Goal: Information Seeking & Learning: Understand process/instructions

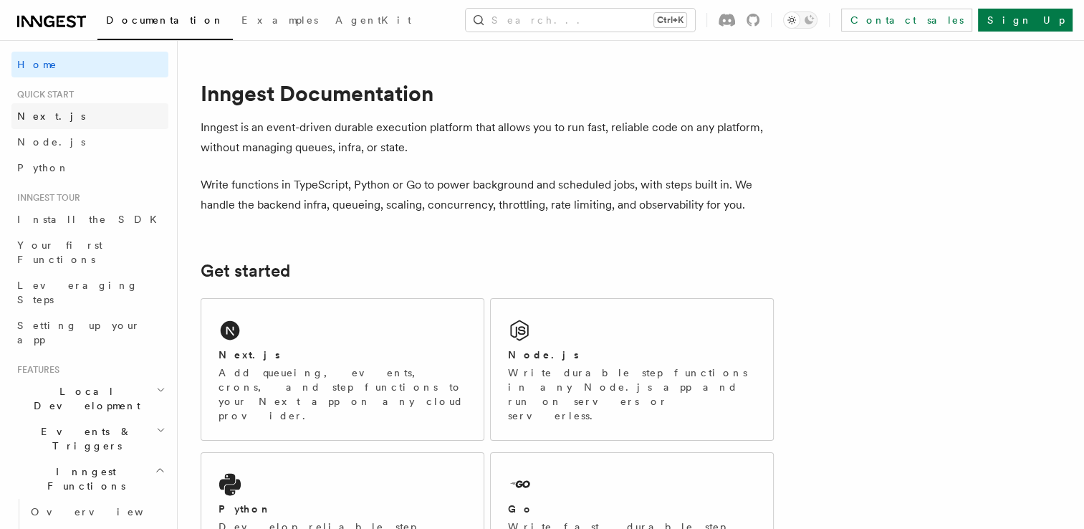
click at [95, 121] on link "Next.js" at bounding box center [89, 116] width 157 height 26
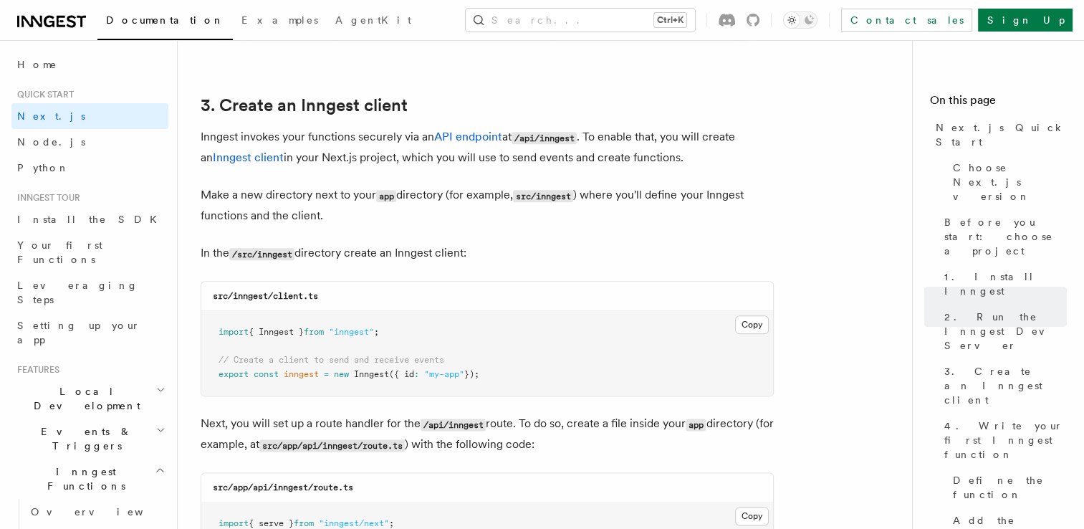
scroll to position [1653, 0]
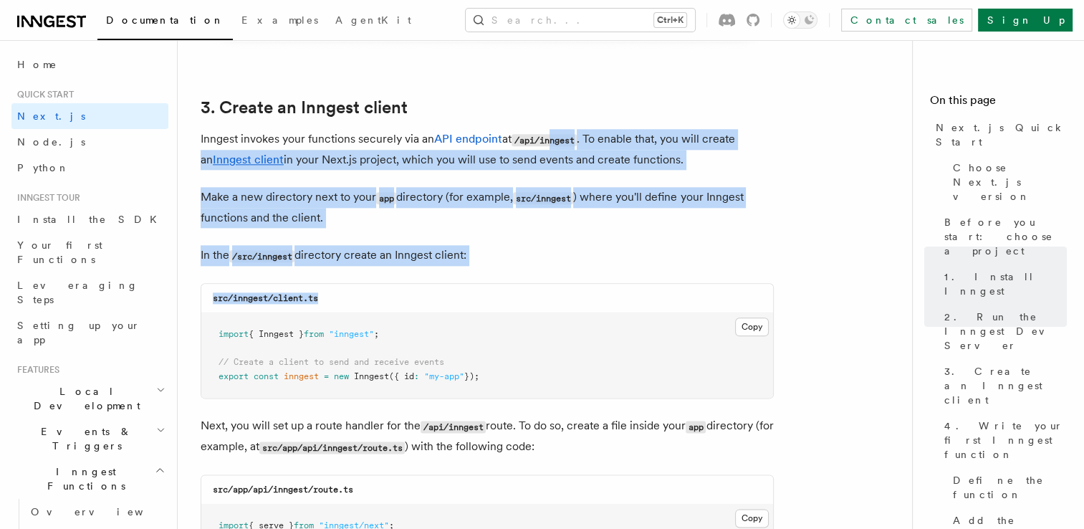
drag, startPoint x: 474, startPoint y: 271, endPoint x: 556, endPoint y: 128, distance: 165.3
click at [524, 255] on p "In the /src/inngest directory create an Inngest client:" at bounding box center [487, 255] width 573 height 21
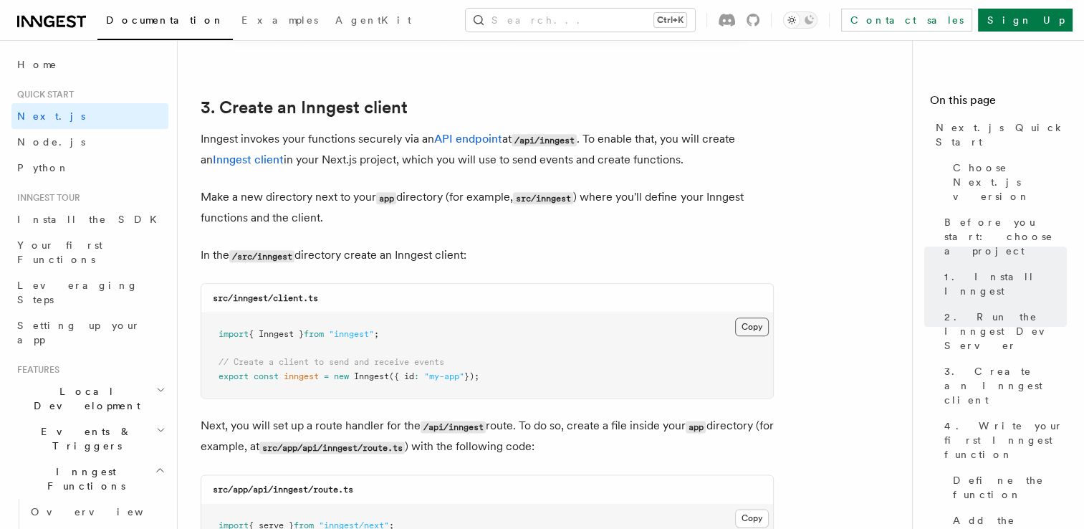
click at [763, 328] on button "Copy Copied" at bounding box center [752, 326] width 34 height 19
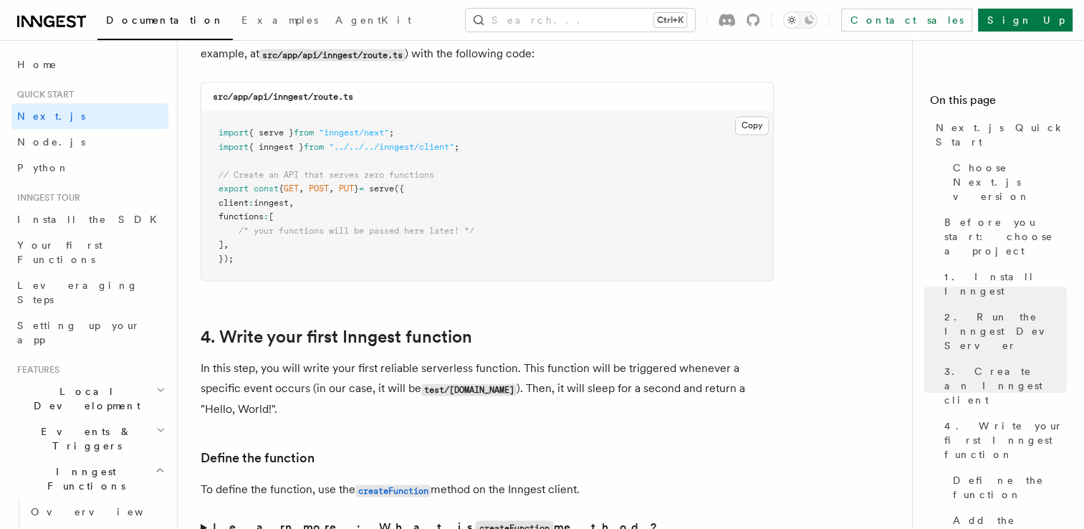
scroll to position [2015, 0]
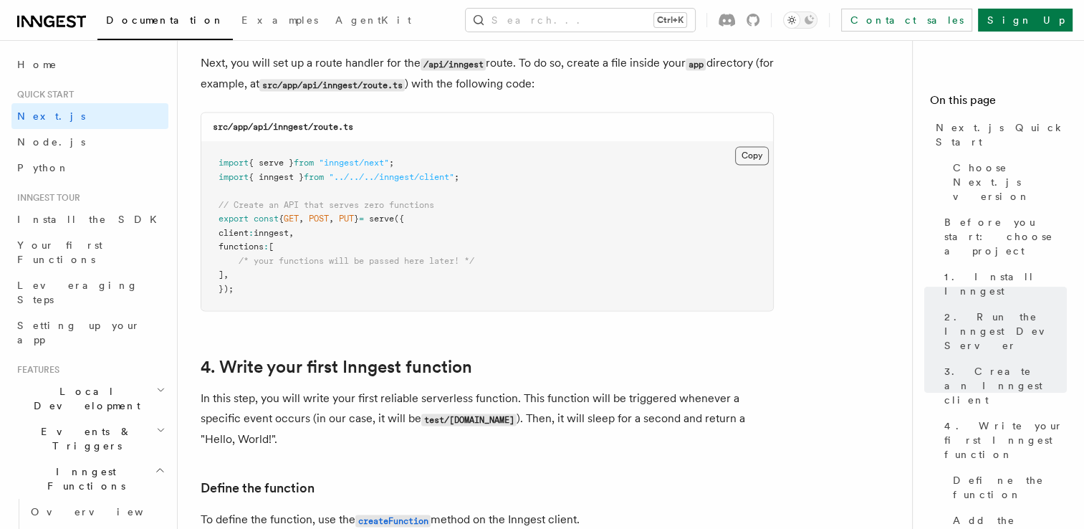
click at [755, 153] on button "Copy Copied" at bounding box center [752, 155] width 34 height 19
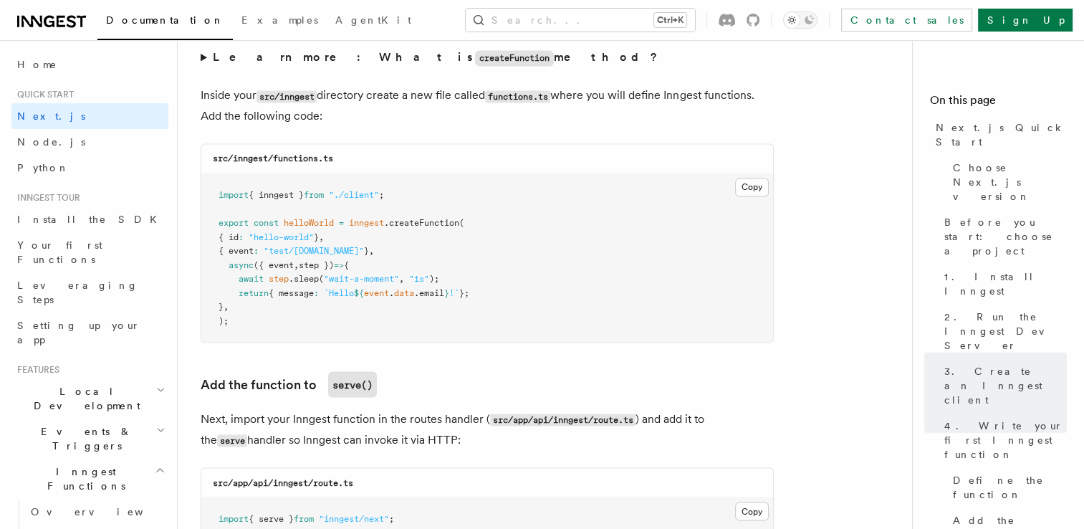
scroll to position [2527, 0]
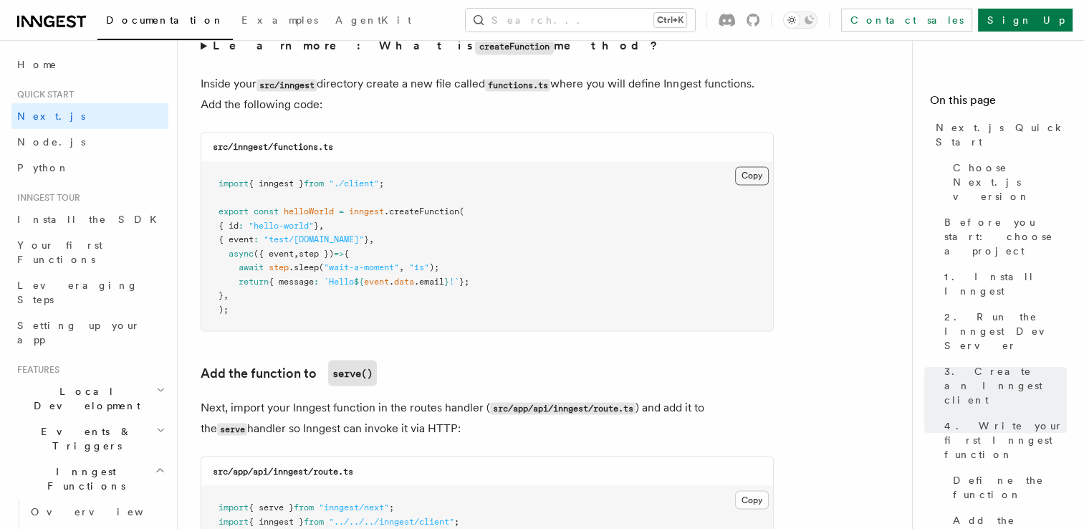
click at [760, 176] on button "Copy Copied" at bounding box center [752, 175] width 34 height 19
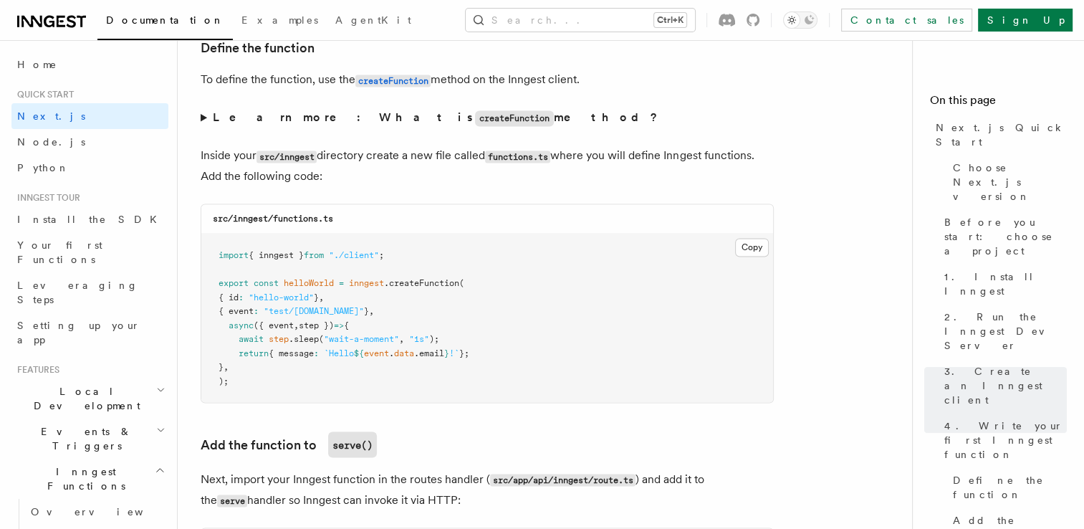
scroll to position [2541, 0]
